Goal: Transaction & Acquisition: Purchase product/service

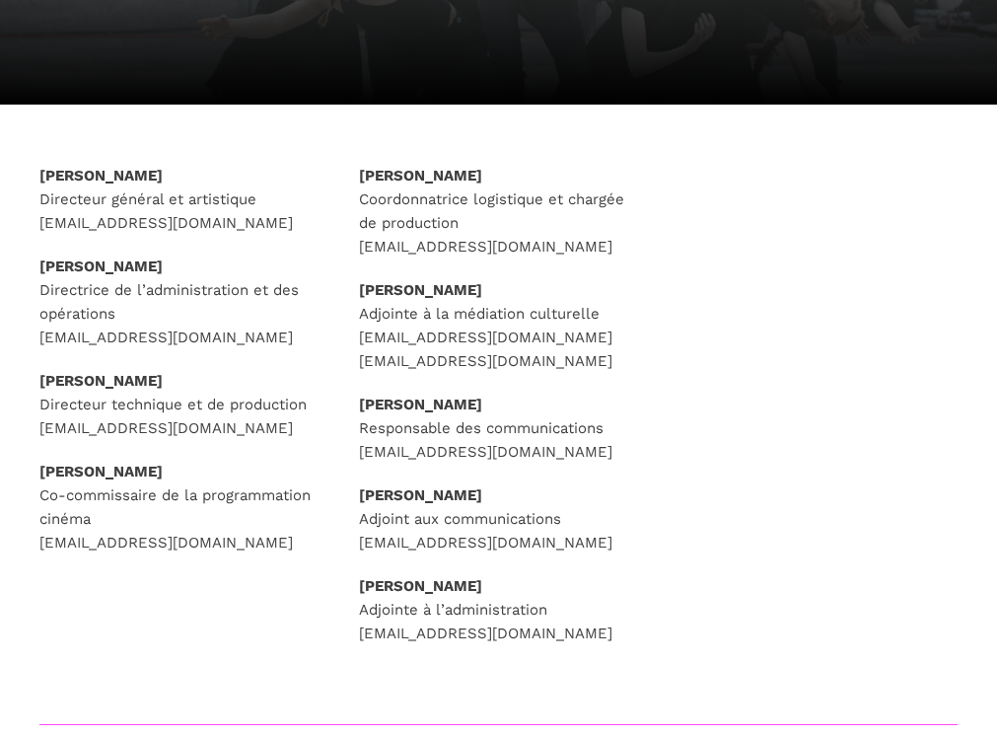
scroll to position [296, 0]
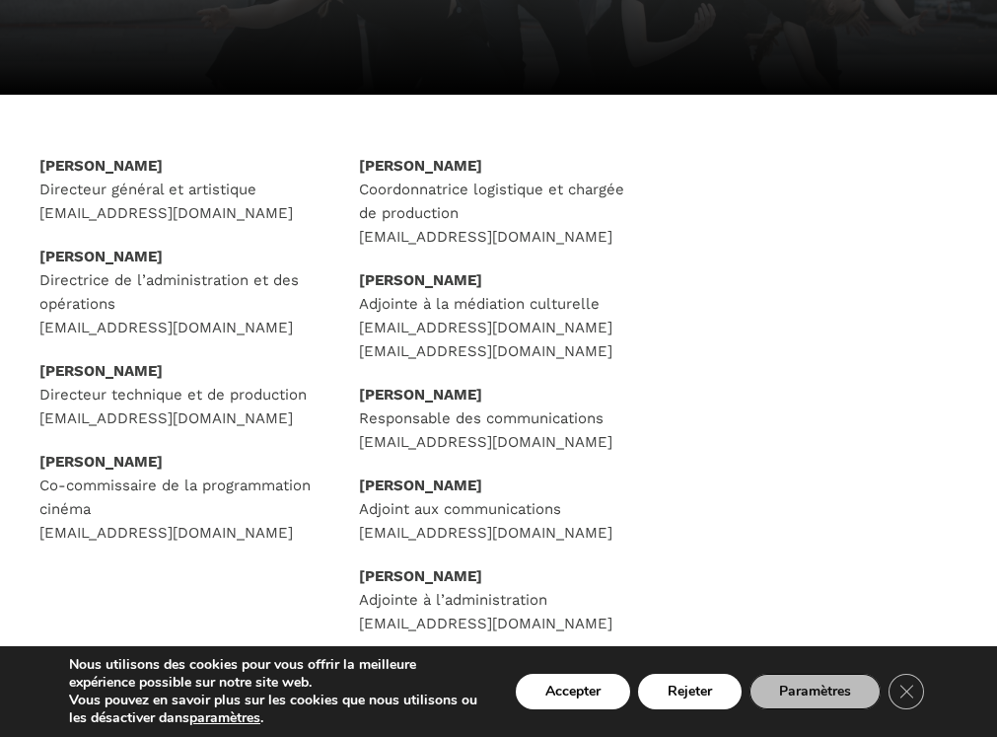
click at [151, 161] on strong "[PERSON_NAME]" at bounding box center [100, 166] width 123 height 18
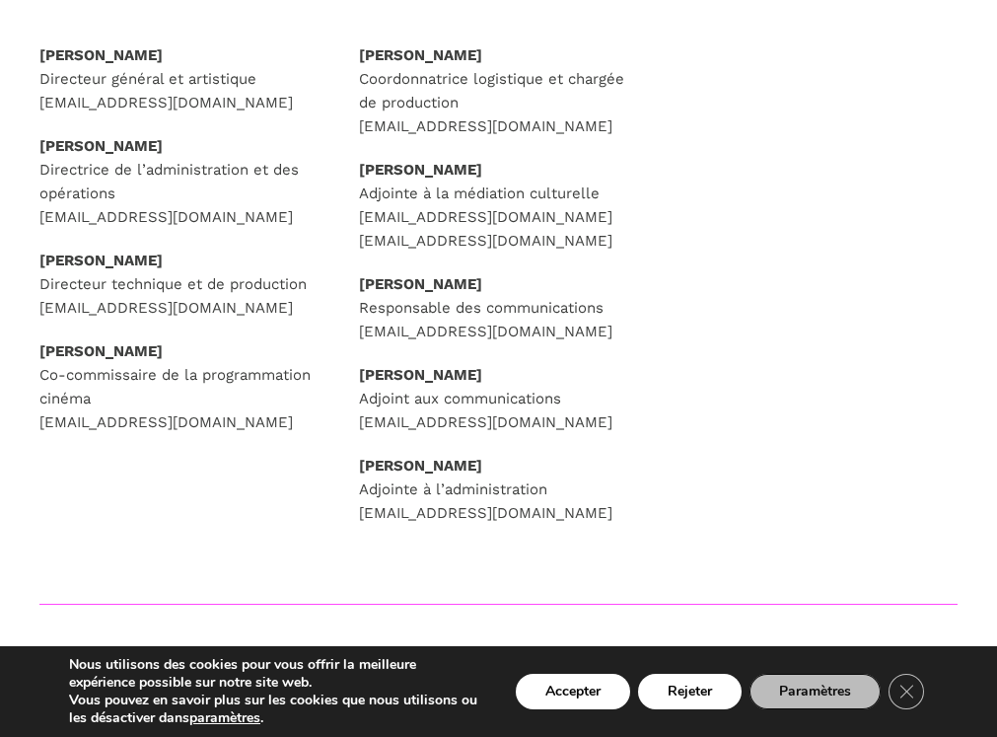
scroll to position [197, 0]
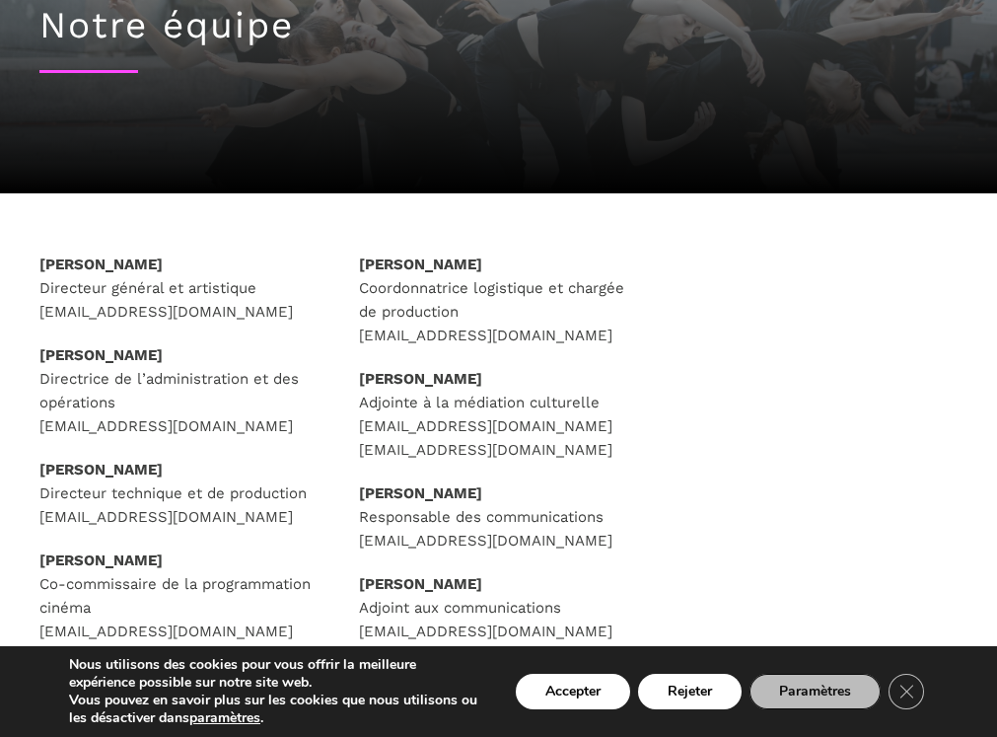
click at [108, 253] on p "[PERSON_NAME] Directeur général et artistique [EMAIL_ADDRESS][DOMAIN_NAME]" at bounding box center [179, 287] width 280 height 71
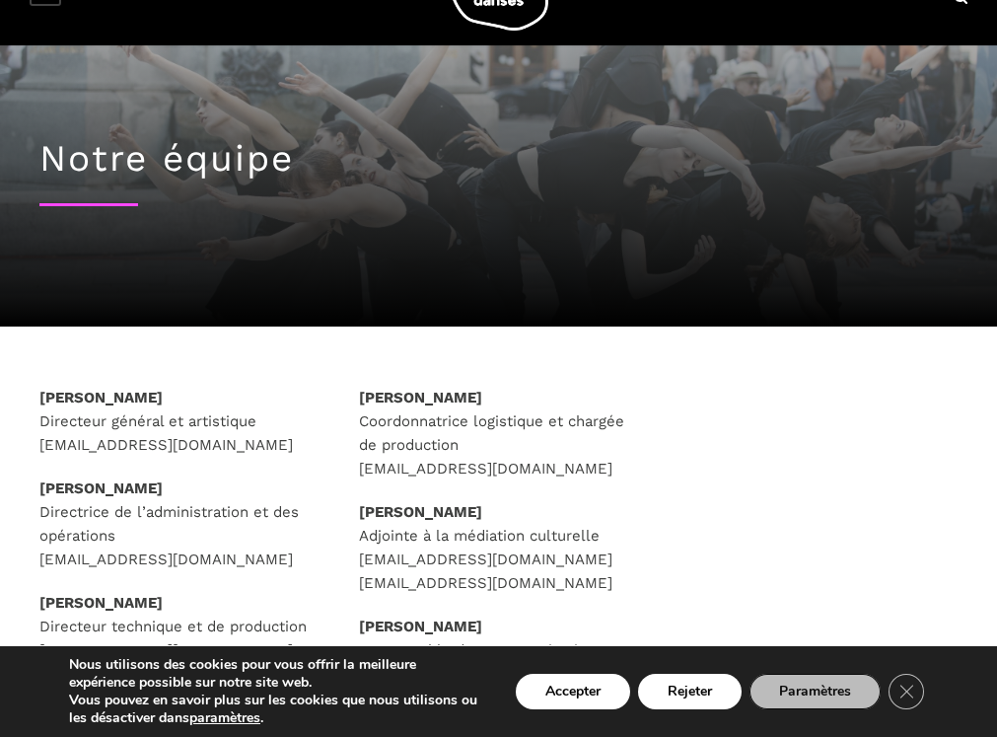
scroll to position [0, 0]
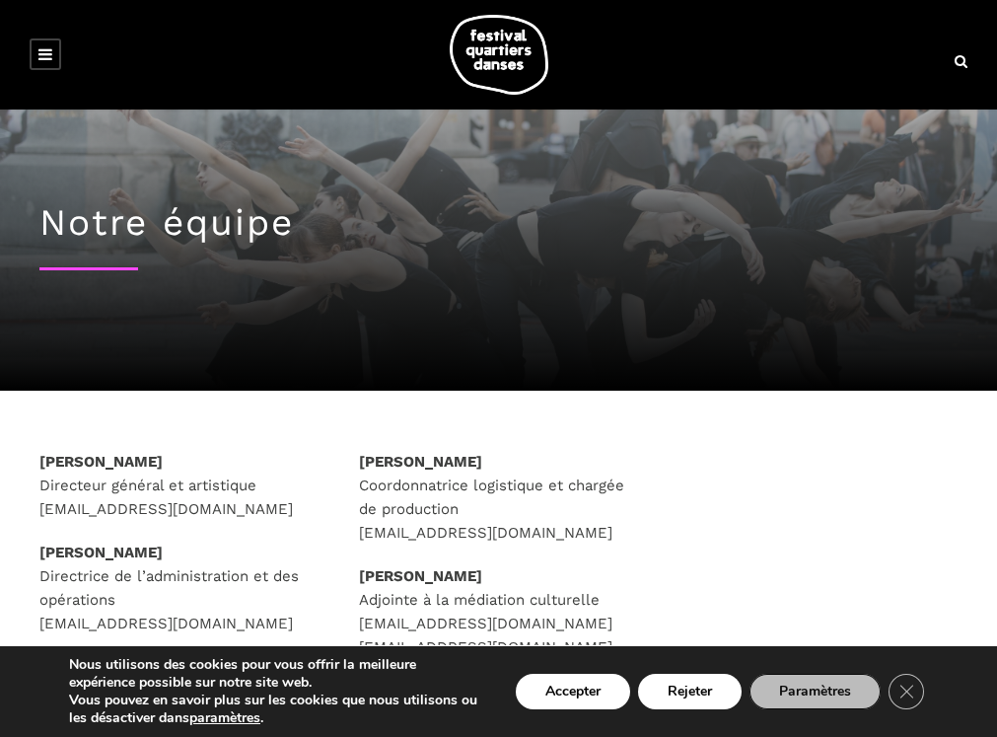
click at [507, 55] on img at bounding box center [499, 55] width 99 height 80
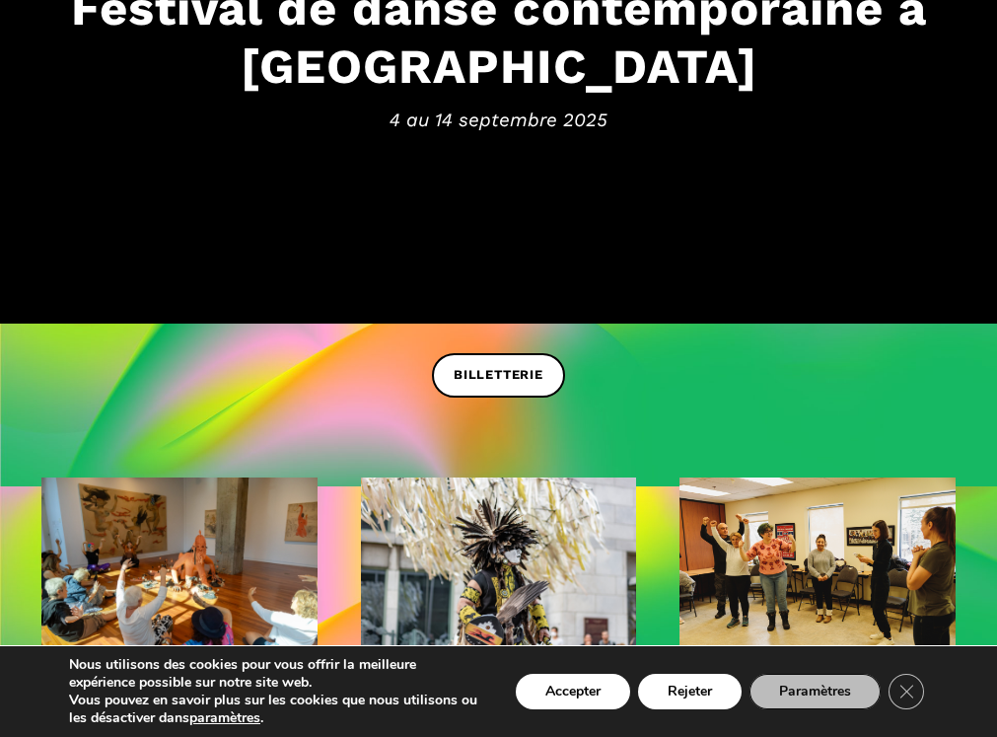
scroll to position [394, 0]
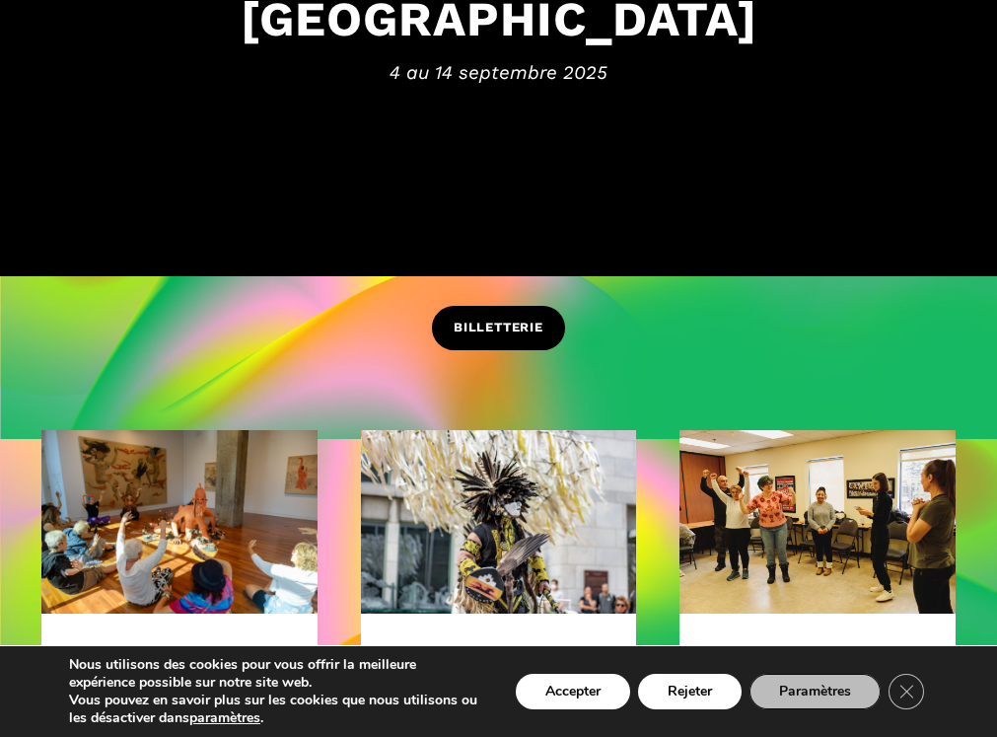
click at [477, 319] on span "BILLETTERIE" at bounding box center [499, 328] width 90 height 21
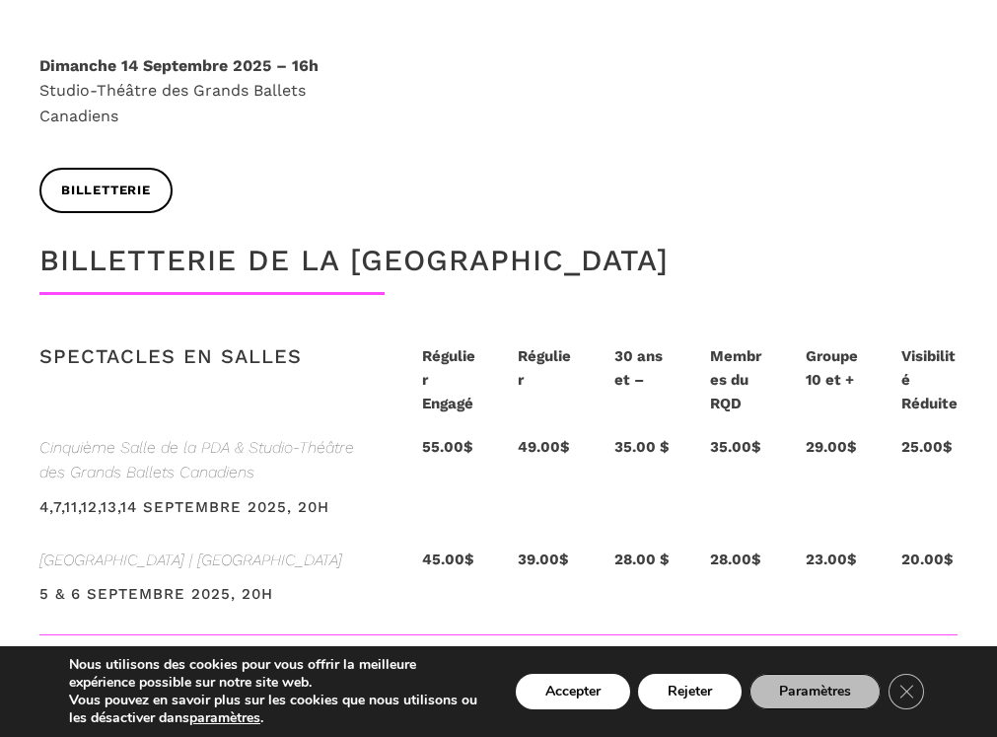
scroll to position [3944, 0]
